Goal: Communication & Community: Answer question/provide support

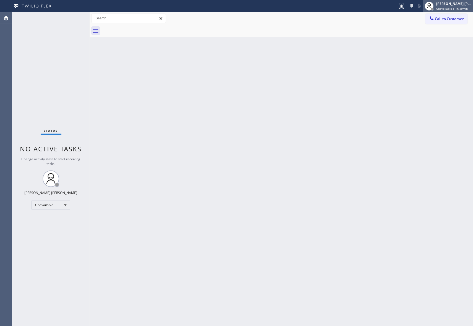
click at [465, 4] on div "[PERSON_NAME] [PERSON_NAME]" at bounding box center [453, 3] width 35 height 5
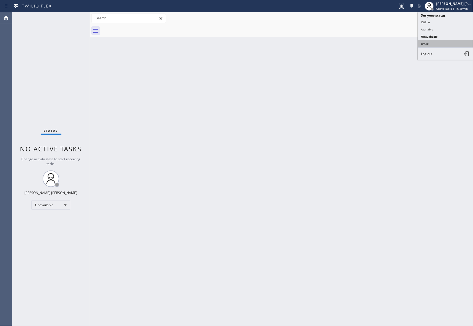
click at [432, 45] on button "Break" at bounding box center [445, 43] width 55 height 7
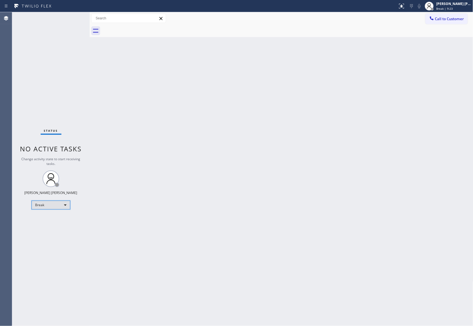
click at [59, 206] on div "Break" at bounding box center [51, 204] width 39 height 9
click at [59, 225] on li "Unavailable" at bounding box center [50, 226] width 37 height 7
click at [456, 19] on span "Call to Customer" at bounding box center [449, 18] width 29 height 5
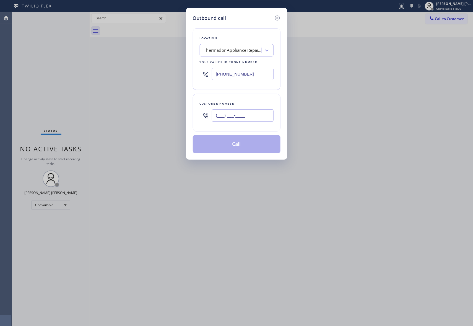
click at [268, 112] on input "(___) ___-____" at bounding box center [243, 115] width 62 height 12
paste input "713) 542-3804"
type input "[PHONE_NUMBER]"
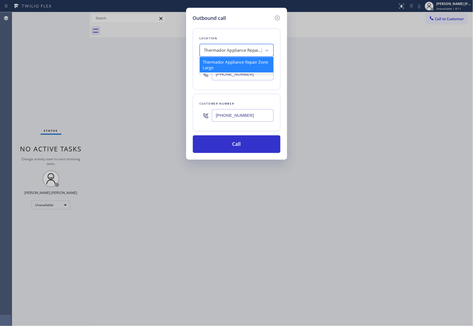
click at [238, 51] on div "Thermador Appliance Repair Zone Largo" at bounding box center [233, 50] width 58 height 6
paste input "Subzero Repair Professionals ([GEOGRAPHIC_DATA], Google Ads)"
type input "Subzero Repair Professionals ([GEOGRAPHIC_DATA], Google Ads)"
click at [225, 69] on div "4B2.Paid Subzero Repair Professionals ([GEOGRAPHIC_DATA], Google Ads)" at bounding box center [237, 67] width 74 height 21
type input "[PHONE_NUMBER]"
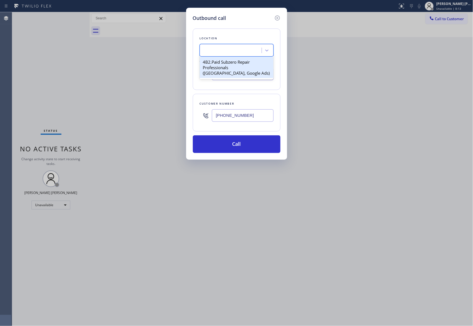
scroll to position [0, 0]
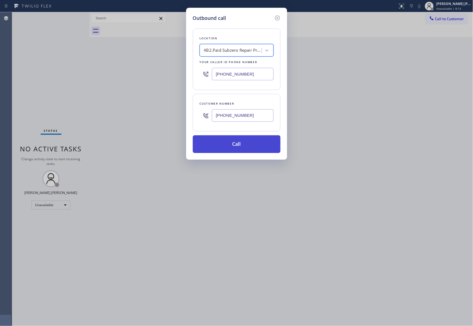
click at [239, 150] on button "Call" at bounding box center [237, 144] width 88 height 18
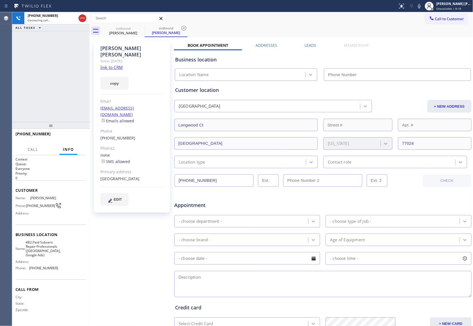
type input "[PHONE_NUMBER]"
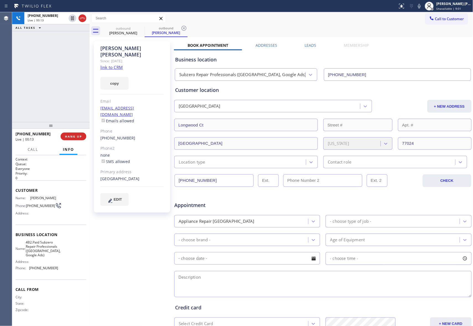
drag, startPoint x: 305, startPoint y: 46, endPoint x: 304, endPoint y: 51, distance: 5.5
click at [305, 46] on label "Leads" at bounding box center [311, 45] width 12 height 5
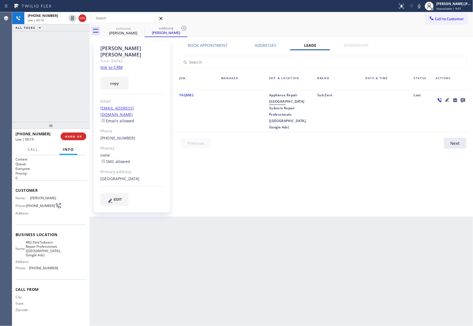
click at [448, 99] on icon at bounding box center [447, 100] width 4 height 4
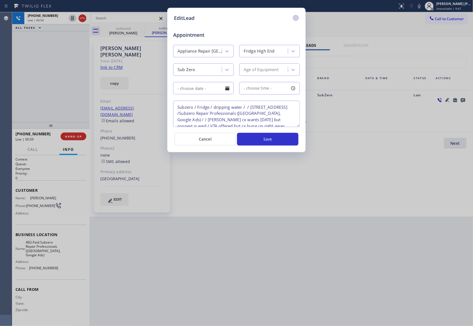
click at [294, 18] on icon at bounding box center [296, 18] width 7 height 7
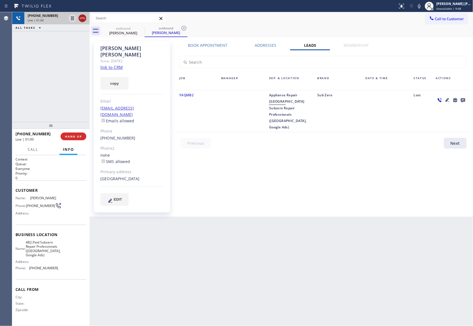
click at [85, 19] on icon at bounding box center [82, 18] width 7 height 7
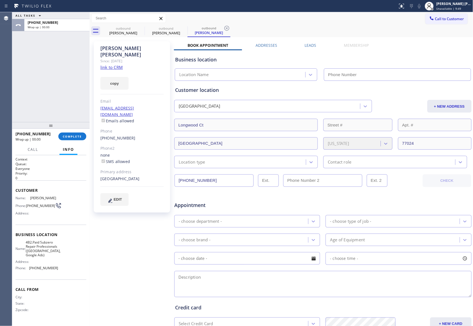
type input "[PHONE_NUMBER]"
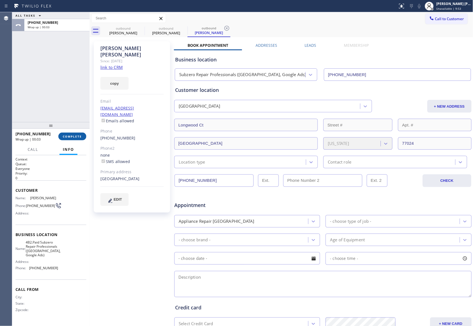
click at [63, 135] on span "COMPLETE" at bounding box center [72, 136] width 19 height 4
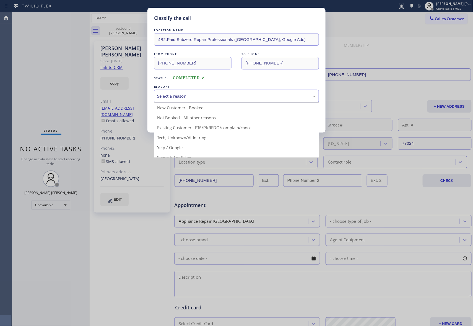
click at [192, 97] on div "Select a reason" at bounding box center [236, 96] width 159 height 6
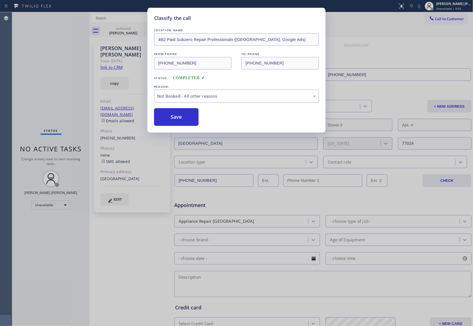
click at [173, 115] on button "Save" at bounding box center [176, 117] width 45 height 18
click at [132, 28] on div "Classify the call LOCATION NAME 4B2.Paid Subzero Repair Professionals ([GEOGRAP…" at bounding box center [236, 163] width 473 height 326
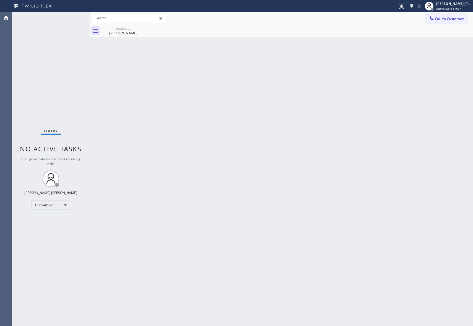
click at [147, 28] on div "outbound [PERSON_NAME]" at bounding box center [287, 31] width 371 height 12
click at [142, 28] on icon at bounding box center [141, 28] width 7 height 7
click at [129, 38] on div "Back to Dashboard Change Sender ID Customers Technicians Select a contact Outbo…" at bounding box center [282, 169] width 384 height 314
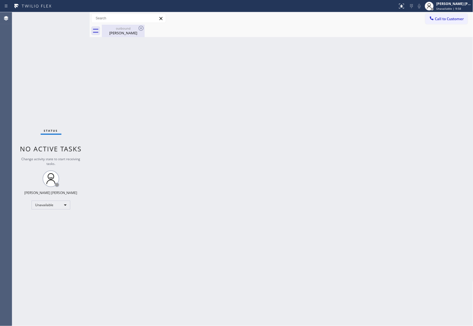
click at [129, 36] on div "outbound [PERSON_NAME]" at bounding box center [123, 31] width 42 height 12
click at [127, 33] on div at bounding box center [287, 31] width 371 height 12
click at [451, 20] on span "Call to Customer" at bounding box center [449, 18] width 29 height 5
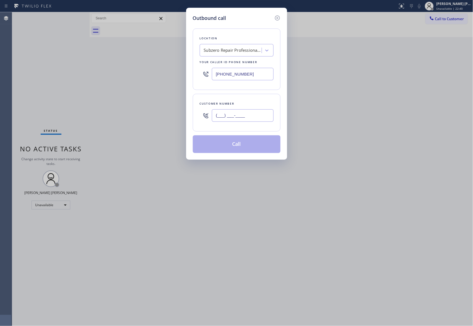
click at [262, 120] on input "(___) ___-____" at bounding box center [243, 115] width 62 height 12
paste input "801) 850-2603"
type input "[PHONE_NUMBER]"
click at [236, 51] on div "Subzero Repair Professionals ([GEOGRAPHIC_DATA], Google Ads)" at bounding box center [233, 50] width 58 height 6
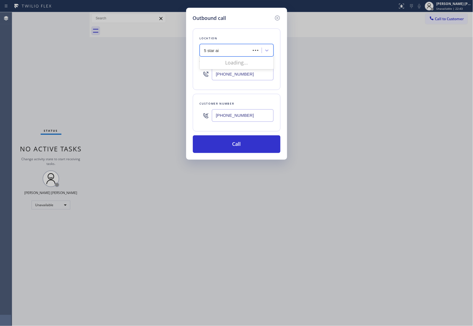
type input "5 star air"
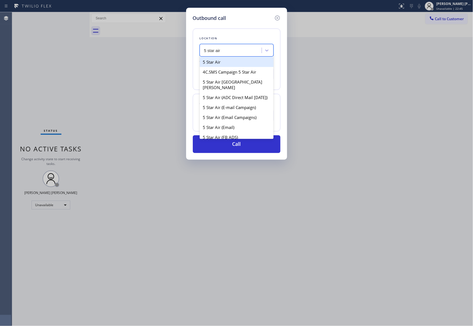
click at [239, 65] on div "5 Star Air" at bounding box center [237, 62] width 74 height 10
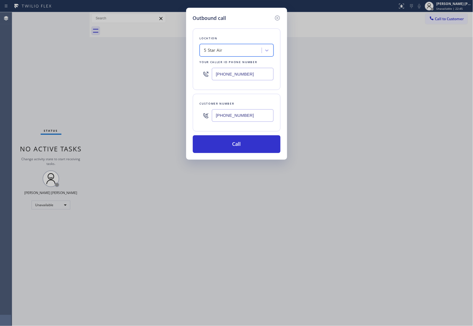
type input "[PHONE_NUMBER]"
click at [253, 143] on button "Call" at bounding box center [237, 144] width 88 height 18
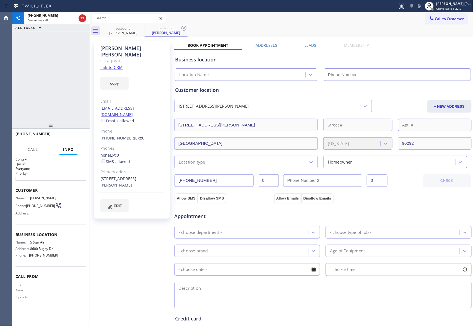
type input "[PHONE_NUMBER]"
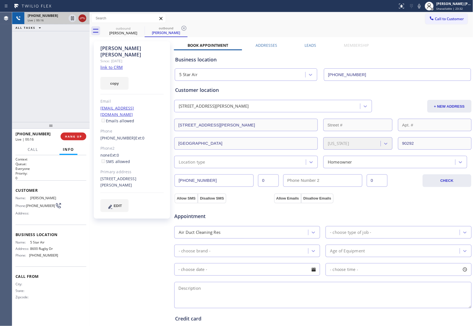
drag, startPoint x: 83, startPoint y: 17, endPoint x: 4, endPoint y: 31, distance: 80.6
click at [83, 17] on icon at bounding box center [82, 18] width 7 height 7
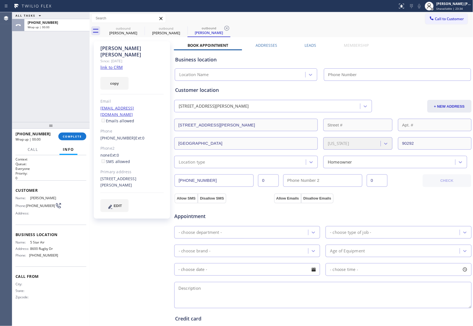
type input "[PHONE_NUMBER]"
click at [142, 28] on icon at bounding box center [141, 28] width 7 height 7
click at [0, 0] on icon at bounding box center [0, 0] width 0 height 0
click at [142, 28] on icon at bounding box center [141, 28] width 7 height 7
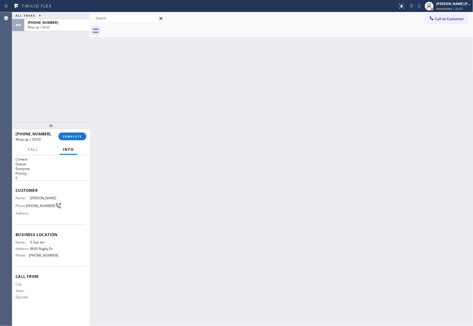
click at [142, 28] on div at bounding box center [287, 31] width 371 height 12
click at [72, 133] on button "COMPLETE" at bounding box center [72, 136] width 28 height 8
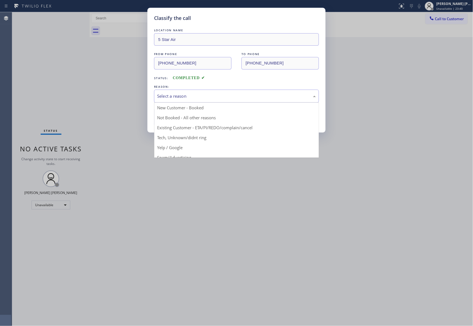
click at [191, 97] on div "Select a reason" at bounding box center [236, 96] width 159 height 6
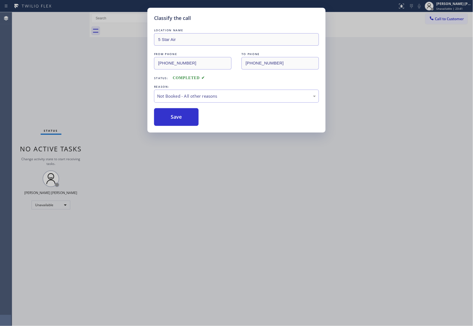
click at [176, 116] on button "Save" at bounding box center [176, 117] width 45 height 18
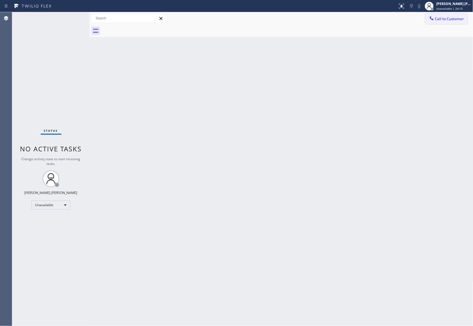
click at [450, 18] on span "Call to Customer" at bounding box center [449, 18] width 29 height 5
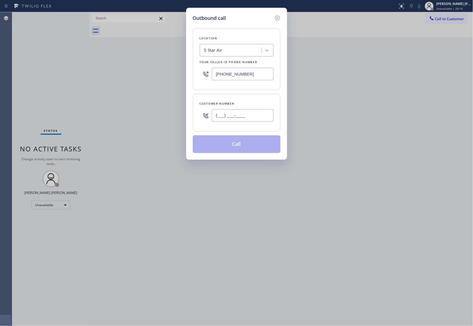
click at [268, 111] on input "(___) ___-____" at bounding box center [243, 115] width 62 height 12
paste input "415) 860-8590"
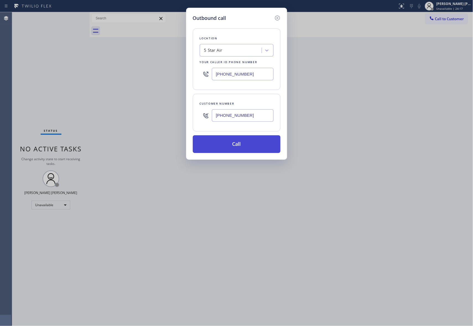
type input "[PHONE_NUMBER]"
click at [245, 144] on button "Call" at bounding box center [237, 144] width 88 height 18
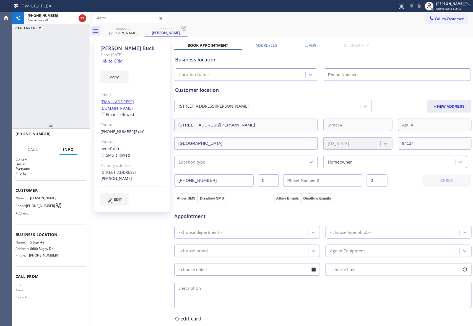
type input "[PHONE_NUMBER]"
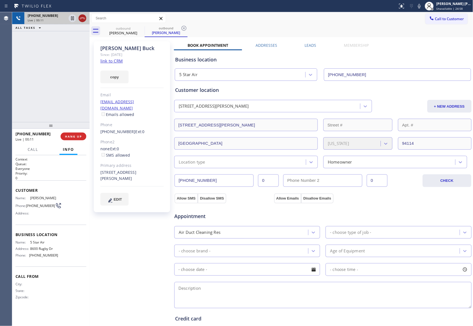
click at [85, 16] on icon at bounding box center [82, 18] width 7 height 7
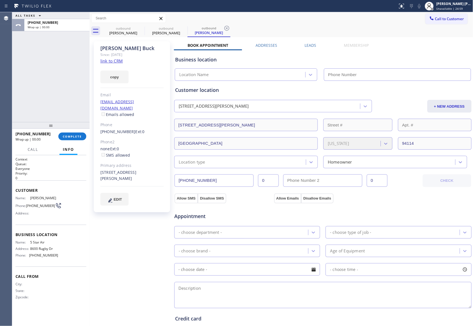
type input "[PHONE_NUMBER]"
click at [305, 43] on label "Leads" at bounding box center [311, 45] width 12 height 5
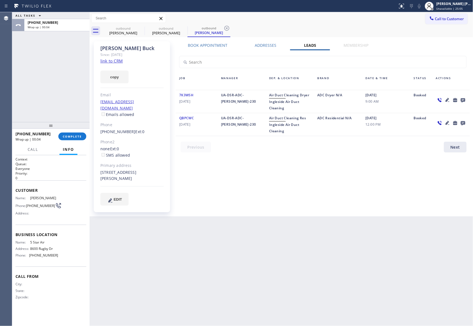
click at [461, 100] on icon at bounding box center [463, 100] width 4 height 4
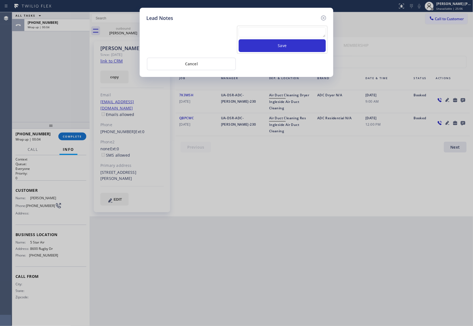
click at [254, 30] on textarea at bounding box center [282, 32] width 87 height 10
paste textarea "please transfer if cx calls back"
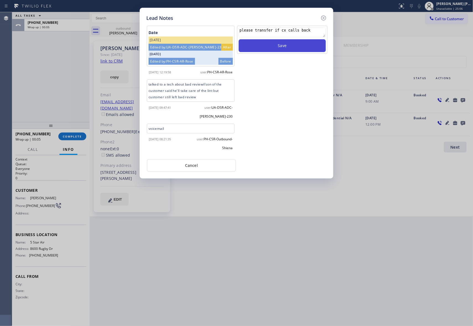
type textarea "please transfer if cx calls back"
click at [287, 45] on button "Save" at bounding box center [282, 45] width 87 height 13
click at [325, 15] on icon at bounding box center [323, 18] width 7 height 7
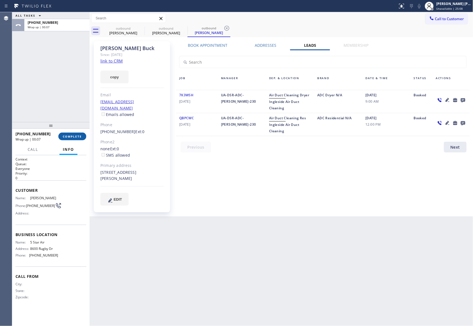
click at [75, 133] on button "COMPLETE" at bounding box center [72, 136] width 28 height 8
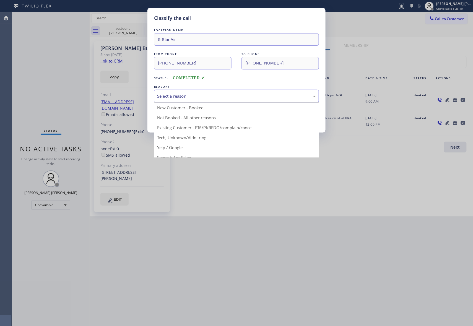
click at [245, 92] on div "Select a reason" at bounding box center [236, 96] width 165 height 13
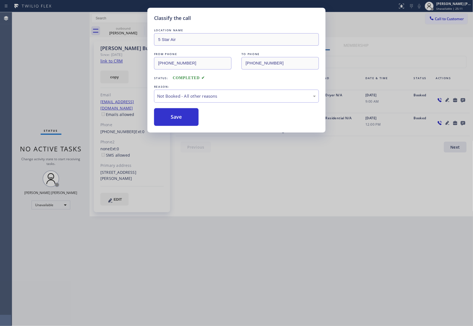
click at [173, 117] on button "Save" at bounding box center [176, 117] width 45 height 18
click at [137, 30] on div "Classify the call LOCATION NAME Local Trusted Electricians [GEOGRAPHIC_DATA][PE…" at bounding box center [242, 169] width 461 height 314
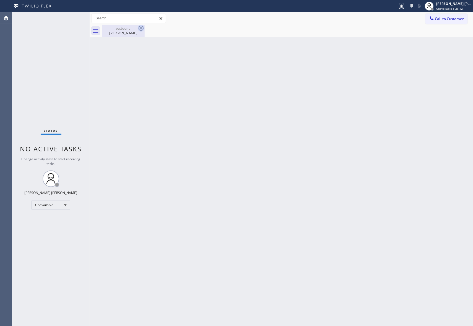
click at [142, 27] on icon at bounding box center [141, 28] width 7 height 7
click at [142, 28] on icon at bounding box center [141, 28] width 5 height 5
click at [112, 26] on div "outbound [PERSON_NAME]" at bounding box center [123, 31] width 42 height 12
click at [447, 17] on span "Call to Customer" at bounding box center [449, 18] width 29 height 5
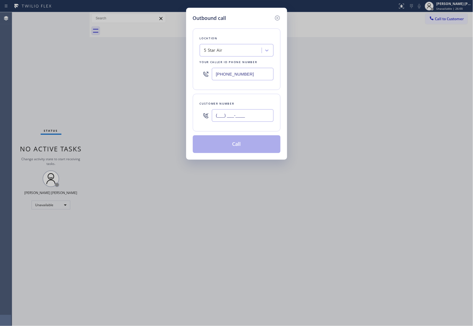
click at [250, 115] on input "(___) ___-____" at bounding box center [243, 115] width 62 height 12
paste input "847) 624-4141"
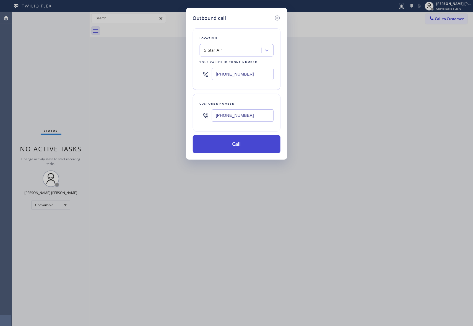
type input "[PHONE_NUMBER]"
click at [253, 146] on button "Call" at bounding box center [237, 144] width 88 height 18
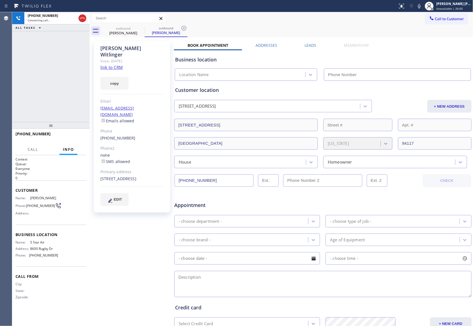
type input "[PHONE_NUMBER]"
click at [75, 138] on span "HANG UP" at bounding box center [73, 136] width 17 height 4
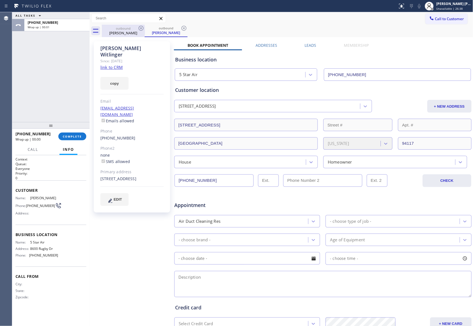
click at [142, 25] on div "outbound [PERSON_NAME]" at bounding box center [123, 31] width 42 height 12
click at [142, 29] on icon at bounding box center [141, 28] width 7 height 7
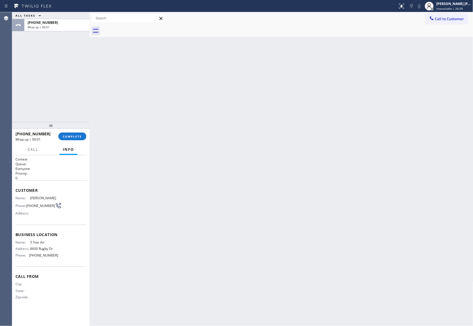
click at [142, 29] on div at bounding box center [287, 31] width 371 height 12
drag, startPoint x: 142, startPoint y: 29, endPoint x: 95, endPoint y: 122, distance: 104.4
click at [141, 30] on div at bounding box center [287, 31] width 371 height 12
click at [75, 138] on button "COMPLETE" at bounding box center [72, 136] width 28 height 8
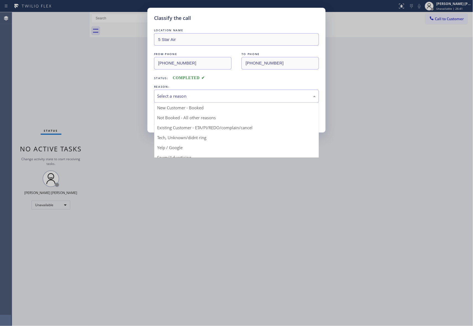
click at [227, 98] on div "Select a reason" at bounding box center [236, 96] width 159 height 6
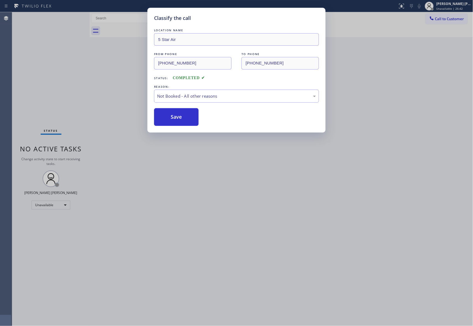
click at [182, 117] on button "Save" at bounding box center [176, 117] width 45 height 18
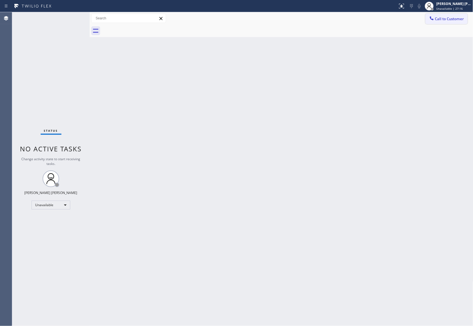
click at [462, 20] on span "Call to Customer" at bounding box center [449, 18] width 29 height 5
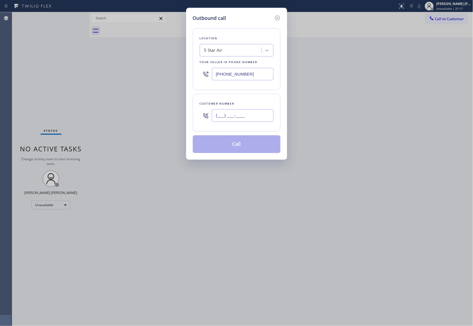
click at [238, 112] on input "(___) ___-____" at bounding box center [243, 115] width 62 height 12
paste input "609) 848-3321"
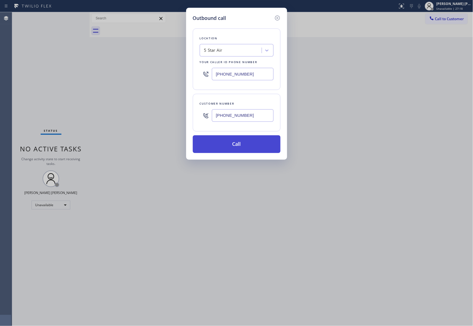
type input "[PHONE_NUMBER]"
click at [255, 144] on button "Call" at bounding box center [237, 144] width 88 height 18
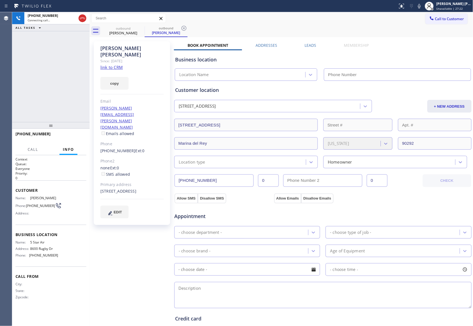
type input "[PHONE_NUMBER]"
click at [79, 134] on span "HANG UP" at bounding box center [73, 136] width 17 height 4
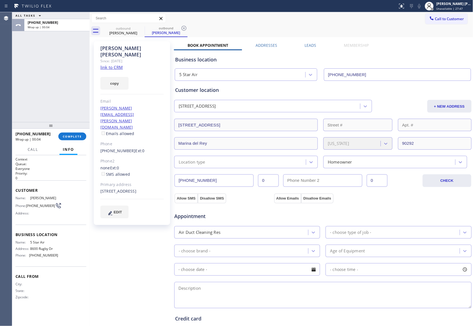
click at [309, 43] on label "Leads" at bounding box center [311, 45] width 12 height 5
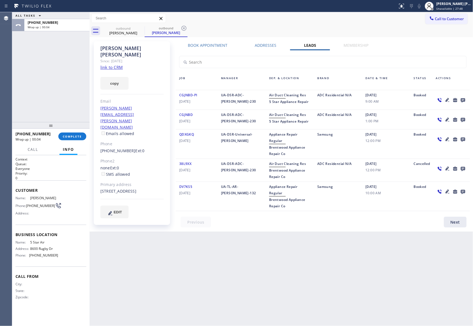
click at [460, 99] on icon at bounding box center [463, 100] width 7 height 7
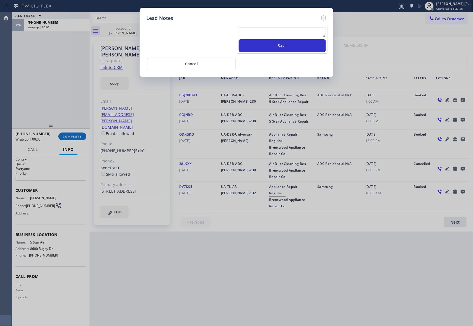
click at [252, 31] on textarea at bounding box center [282, 32] width 87 height 10
paste textarea "please transfer if cx calls back"
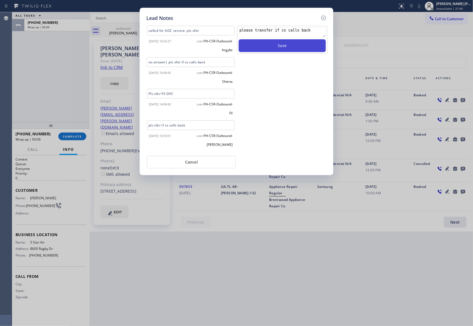
type textarea "please transfer if cx calls back"
click at [289, 46] on button "Save" at bounding box center [282, 45] width 87 height 13
click at [323, 19] on icon at bounding box center [323, 18] width 7 height 7
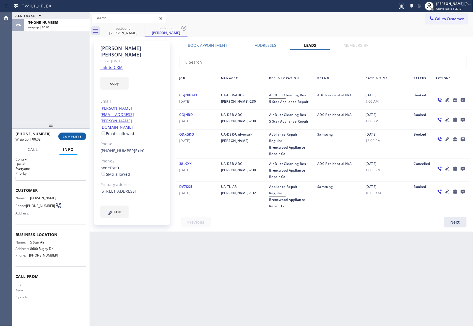
click at [75, 137] on span "COMPLETE" at bounding box center [72, 136] width 19 height 4
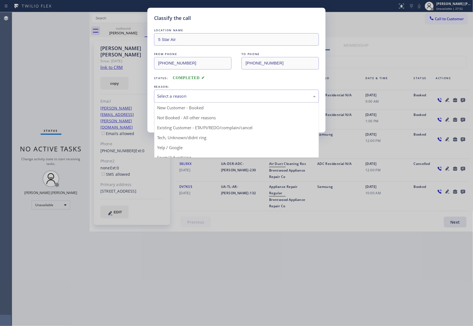
click at [186, 97] on div "Select a reason" at bounding box center [236, 96] width 159 height 6
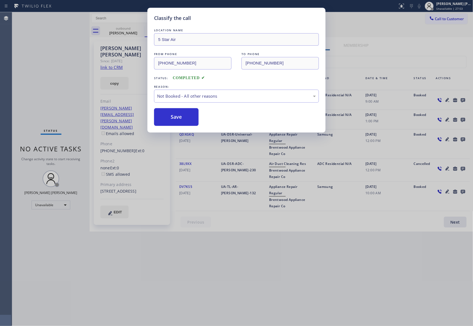
click at [171, 116] on button "Save" at bounding box center [176, 117] width 45 height 18
